Goal: Task Accomplishment & Management: Manage account settings

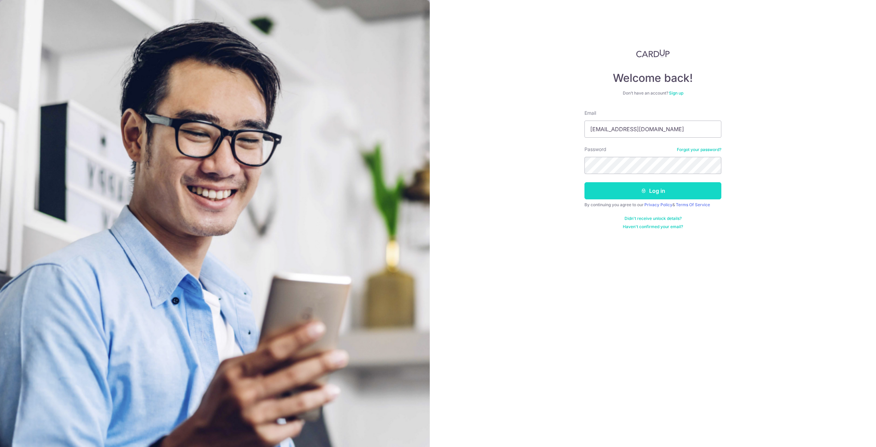
click at [635, 191] on button "Log in" at bounding box center [652, 190] width 137 height 17
